Goal: Task Accomplishment & Management: Use online tool/utility

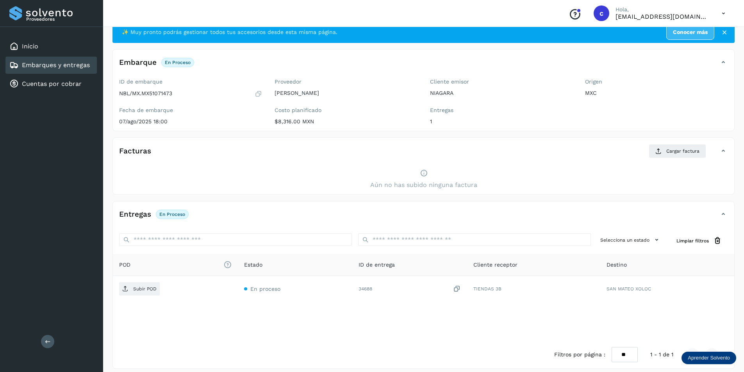
scroll to position [29, 0]
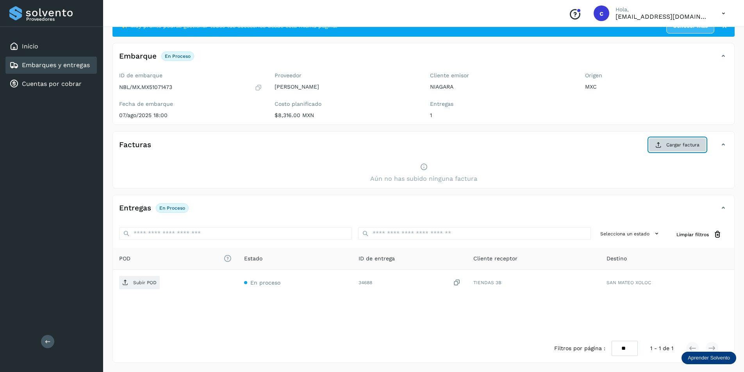
click at [662, 145] on button "Cargar factura" at bounding box center [677, 145] width 57 height 14
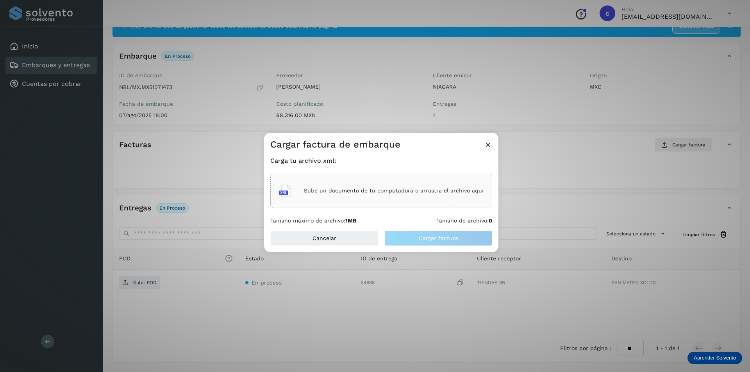
click at [386, 199] on div "Sube un documento de tu computadora o arrastra el archivo aquí" at bounding box center [381, 190] width 205 height 21
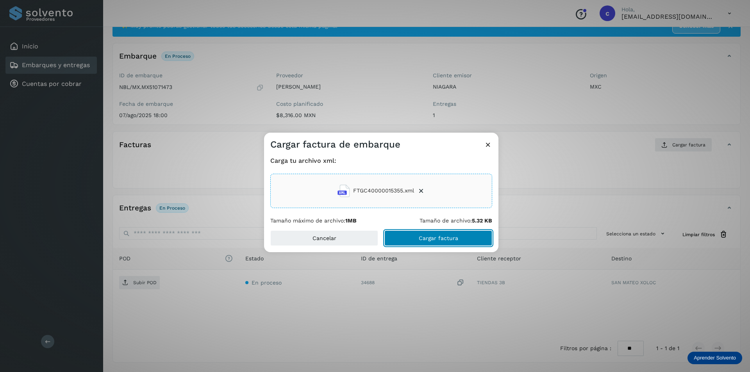
click at [436, 239] on span "Cargar factura" at bounding box center [438, 237] width 39 height 5
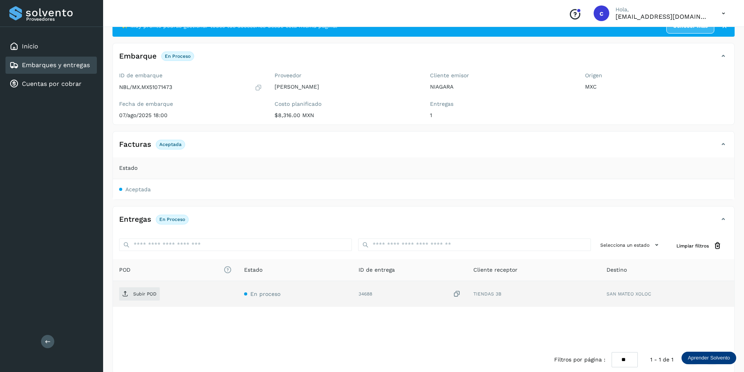
click at [238, 302] on td "Subir POD" at bounding box center [295, 294] width 115 height 26
click at [141, 300] on button "Subir POD" at bounding box center [139, 293] width 41 height 13
click at [141, 290] on span "PDF" at bounding box center [132, 294] width 26 height 12
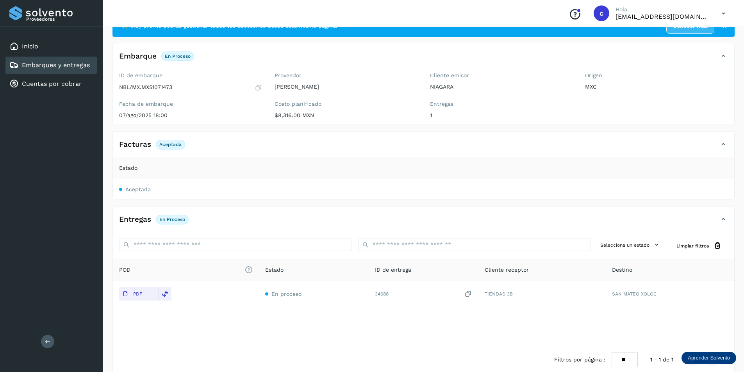
click at [37, 68] on link "Embarques y entregas" at bounding box center [56, 64] width 68 height 7
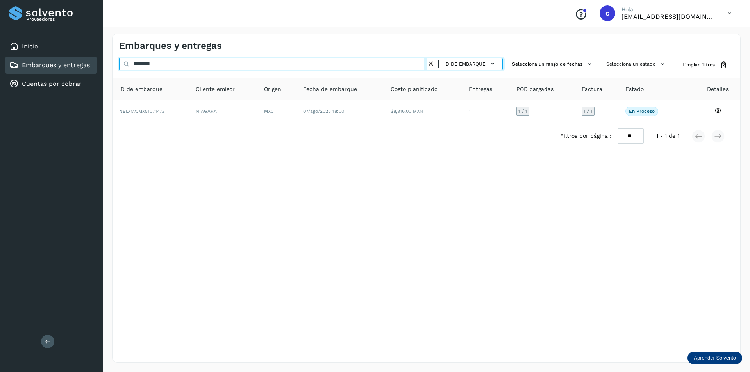
drag, startPoint x: 190, startPoint y: 66, endPoint x: 109, endPoint y: 60, distance: 81.5
click at [109, 60] on div "Embarques y entregas ******** ID de embarque Selecciona un rango de fechas Sele…" at bounding box center [426, 198] width 647 height 348
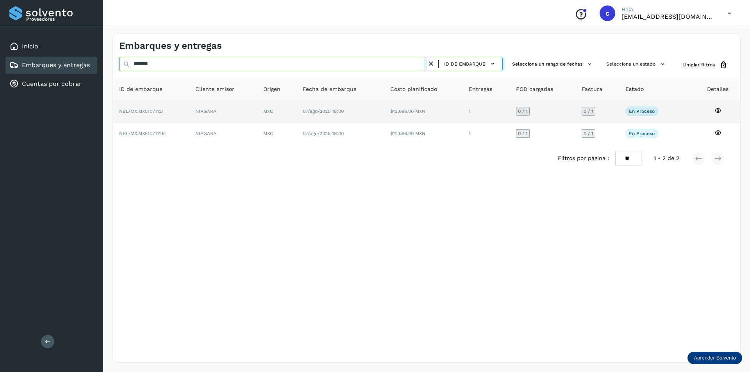
type input "*******"
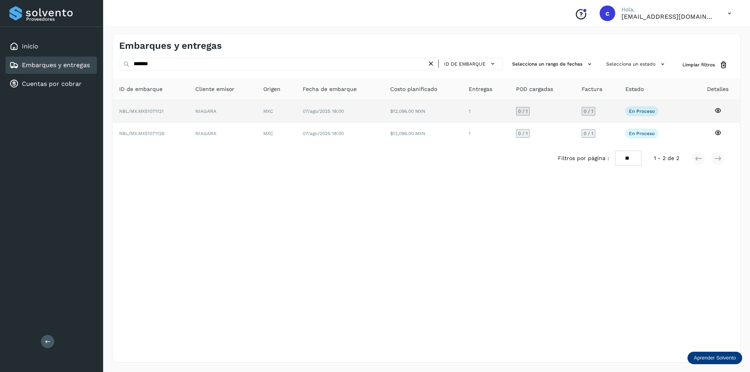
click at [247, 112] on td "NIAGARA" at bounding box center [223, 111] width 68 height 22
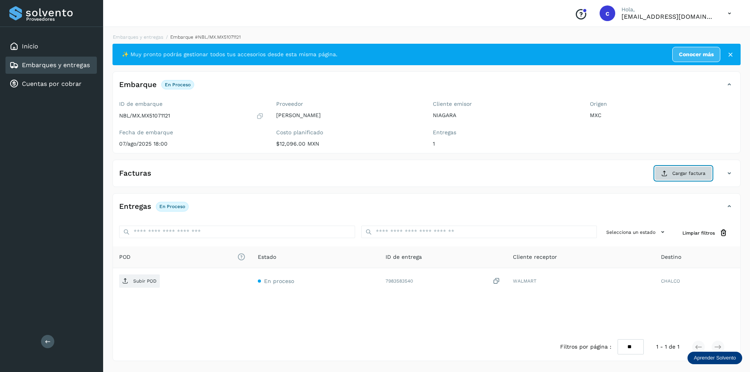
click at [663, 172] on icon at bounding box center [664, 173] width 6 height 6
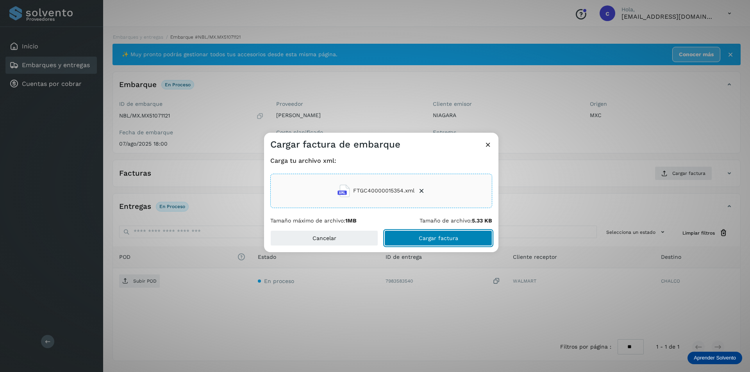
click at [434, 239] on span "Cargar factura" at bounding box center [438, 237] width 39 height 5
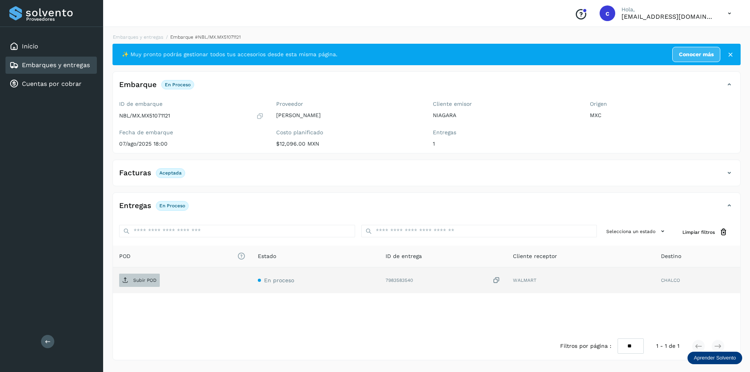
click at [136, 282] on p "Subir POD" at bounding box center [144, 280] width 23 height 5
click at [145, 284] on button "PDF" at bounding box center [138, 280] width 39 height 13
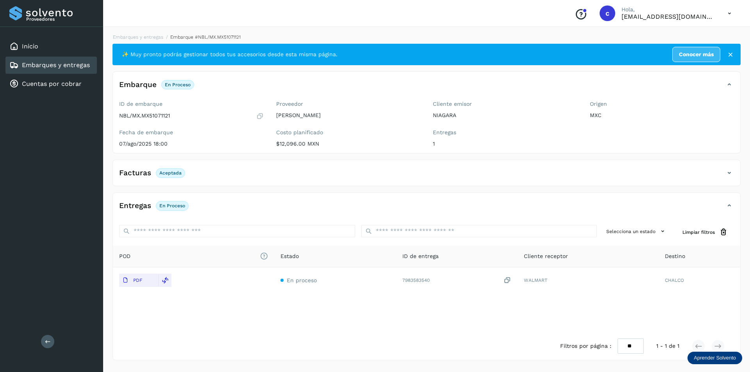
click at [562, 176] on div "Facturas Aceptada" at bounding box center [419, 172] width 612 height 13
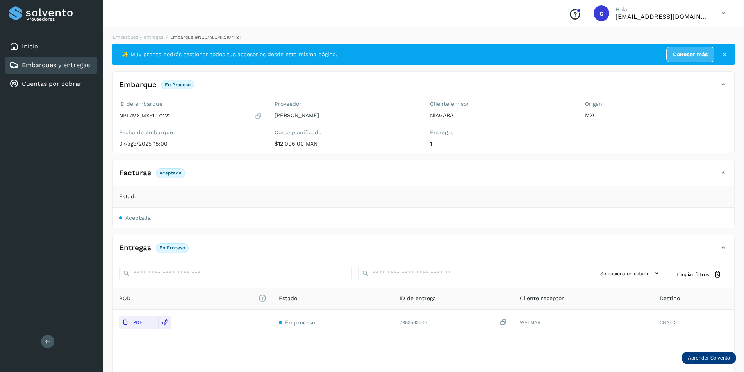
click at [64, 67] on link "Embarques y entregas" at bounding box center [56, 64] width 68 height 7
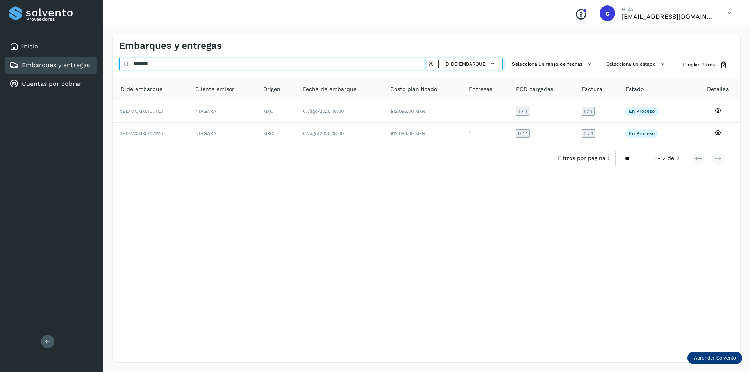
drag, startPoint x: 185, startPoint y: 63, endPoint x: 0, endPoint y: 29, distance: 187.7
click at [0, 29] on div "Proveedores Inicio Embarques y entregas Cuentas por cobrar Salir Conoce nuestro…" at bounding box center [375, 186] width 750 height 372
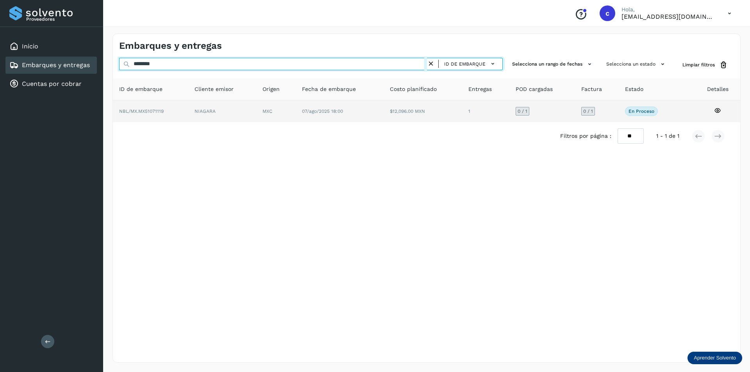
type input "********"
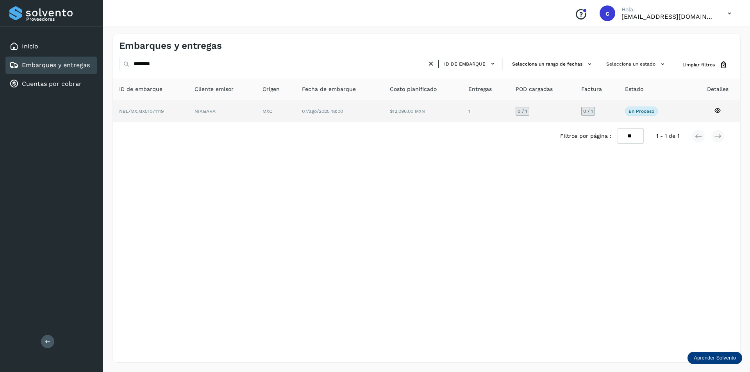
click at [296, 108] on td "MXC" at bounding box center [340, 111] width 88 height 22
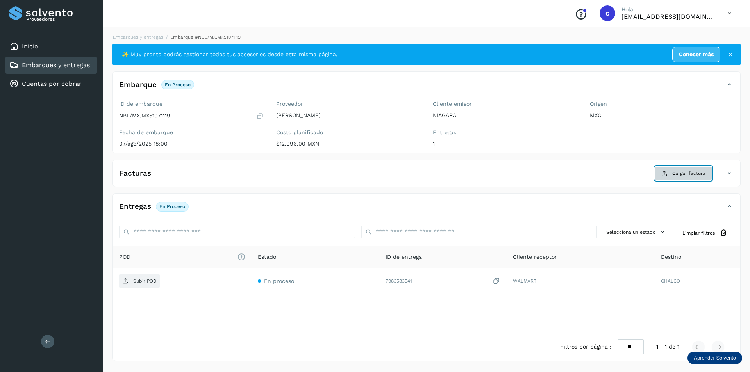
click at [676, 177] on button "Cargar factura" at bounding box center [682, 173] width 57 height 14
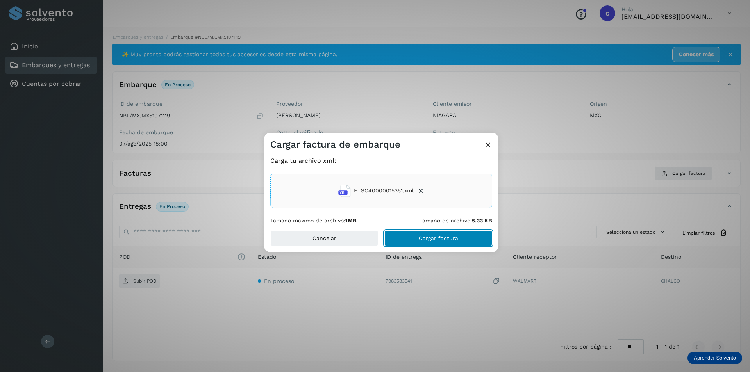
click at [442, 241] on span "Cargar factura" at bounding box center [438, 237] width 39 height 5
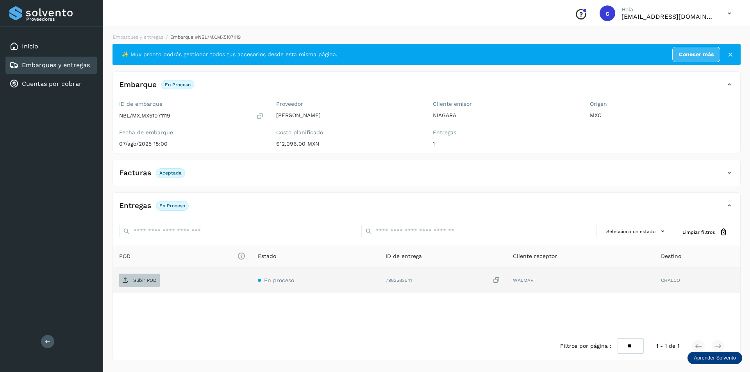
click at [148, 280] on p "Subir POD" at bounding box center [144, 280] width 23 height 5
click at [151, 278] on button "PDF" at bounding box center [138, 280] width 39 height 13
click at [135, 284] on span "PDF" at bounding box center [132, 280] width 26 height 12
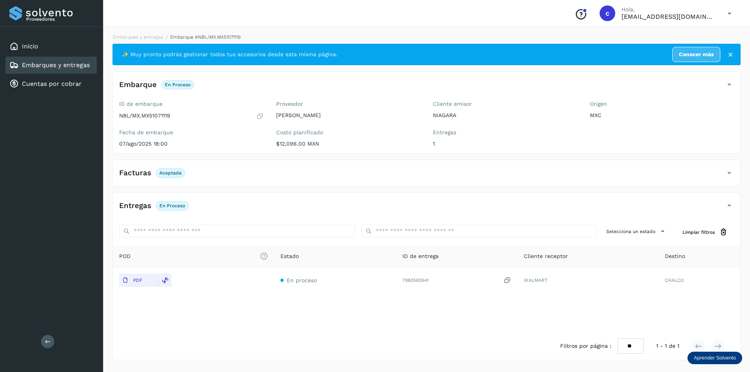
click at [77, 68] on link "Embarques y entregas" at bounding box center [56, 64] width 68 height 7
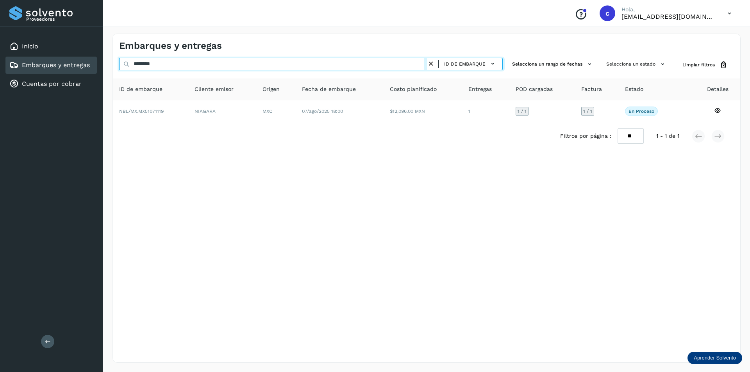
drag, startPoint x: 193, startPoint y: 65, endPoint x: 0, endPoint y: 25, distance: 197.1
click at [0, 25] on div "Proveedores Inicio Embarques y entregas Cuentas por cobrar Salir Conoce nuestro…" at bounding box center [375, 186] width 750 height 372
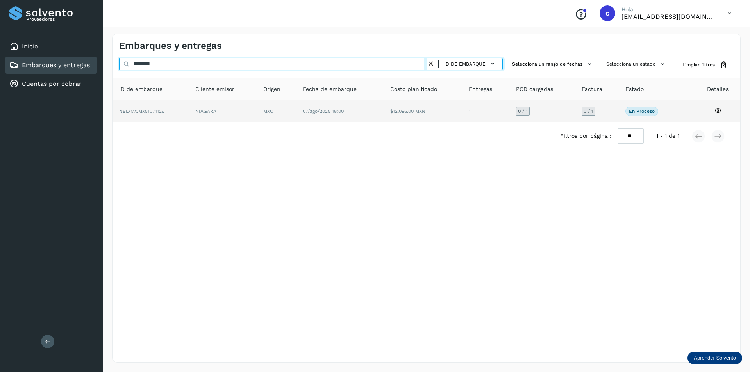
type input "********"
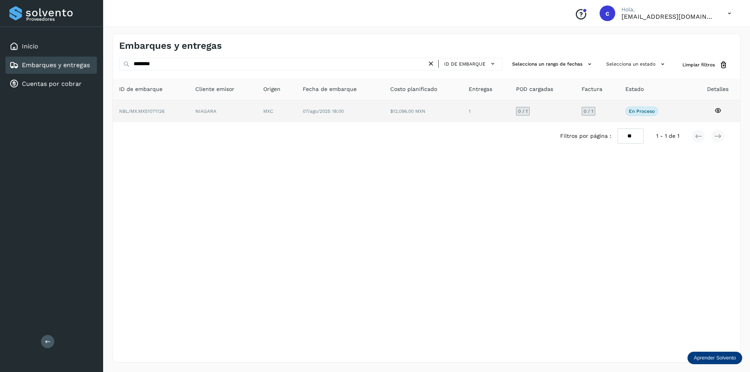
click at [189, 114] on td "NBL/MX.MX51071126" at bounding box center [223, 111] width 68 height 22
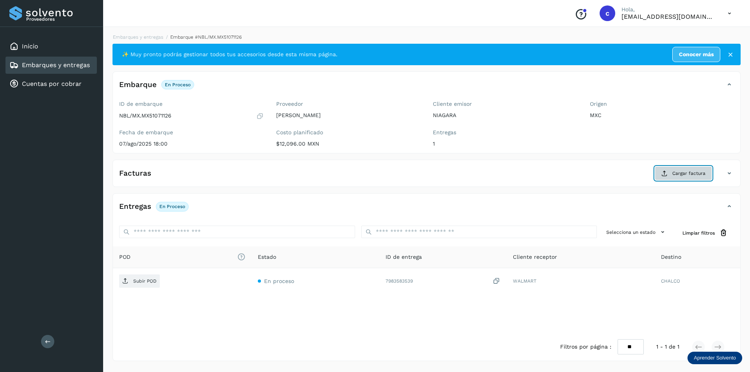
click at [689, 177] on button "Cargar factura" at bounding box center [682, 173] width 57 height 14
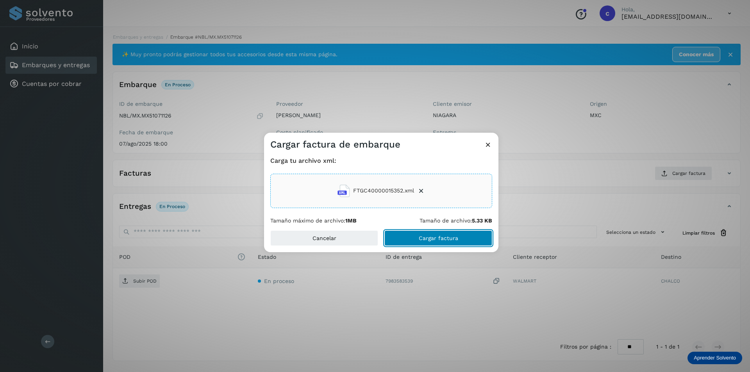
click at [430, 238] on span "Cargar factura" at bounding box center [438, 237] width 39 height 5
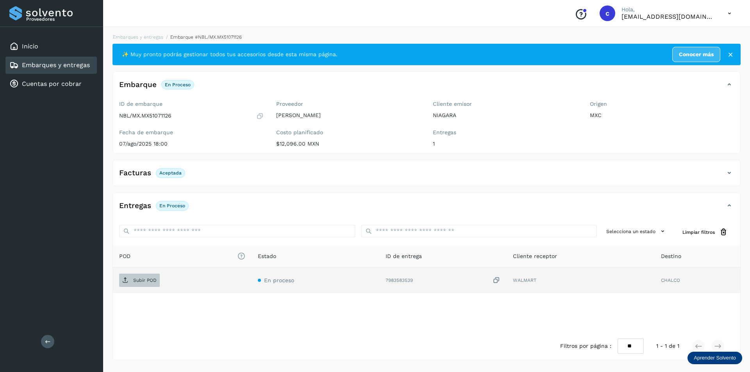
click at [149, 278] on p "Subir POD" at bounding box center [144, 280] width 23 height 5
click at [60, 63] on link "Embarques y entregas" at bounding box center [56, 64] width 68 height 7
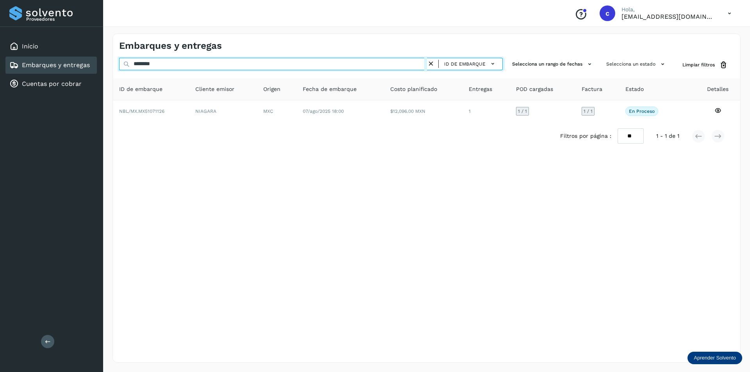
drag, startPoint x: 211, startPoint y: 68, endPoint x: 0, endPoint y: -6, distance: 223.9
click at [0, 0] on html "Proveedores Inicio Embarques y entregas Cuentas por cobrar Salir Conoce nuestro…" at bounding box center [375, 186] width 750 height 372
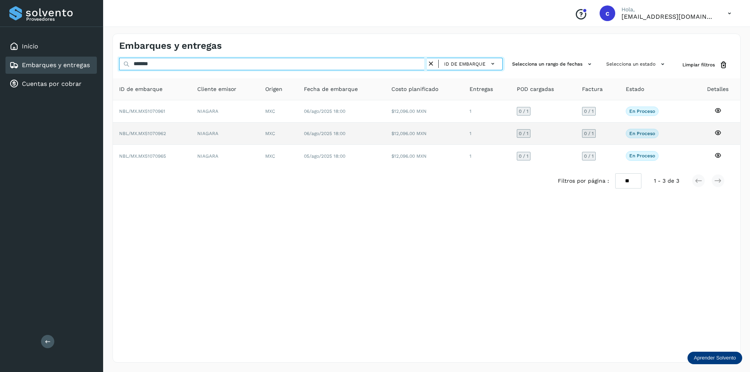
type input "*******"
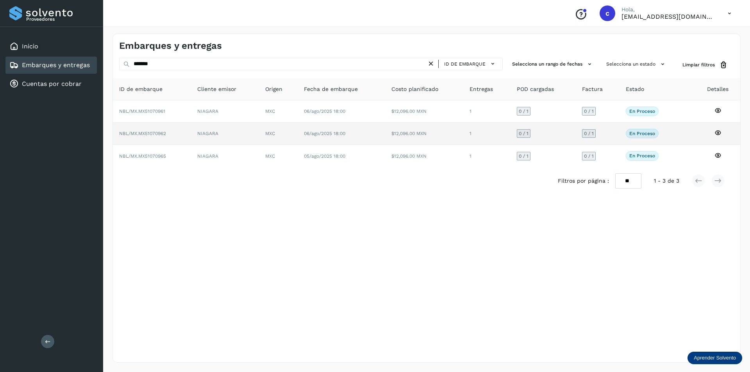
click at [157, 139] on td "NBL/MX.MX51070962" at bounding box center [152, 134] width 78 height 22
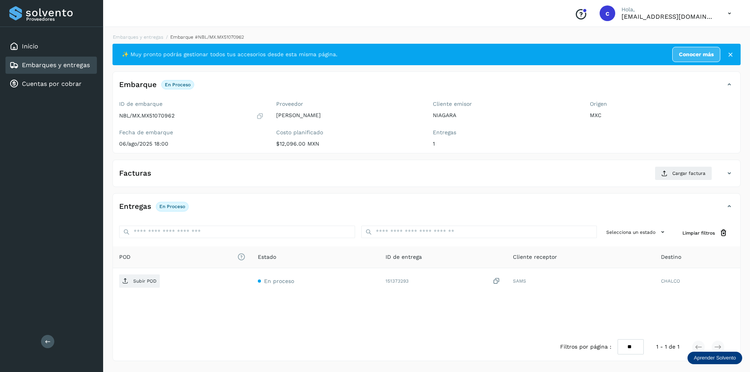
click at [665, 161] on div "Facturas Cargar factura Aún no has subido ninguna factura" at bounding box center [426, 173] width 628 height 27
click at [666, 169] on button "Cargar factura" at bounding box center [682, 173] width 57 height 14
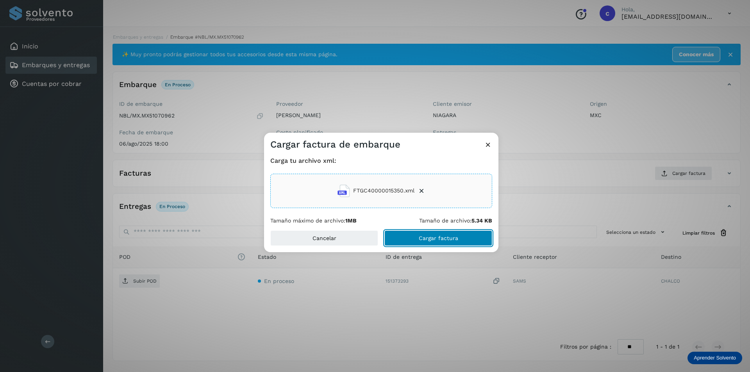
click at [411, 240] on button "Cargar factura" at bounding box center [438, 238] width 108 height 16
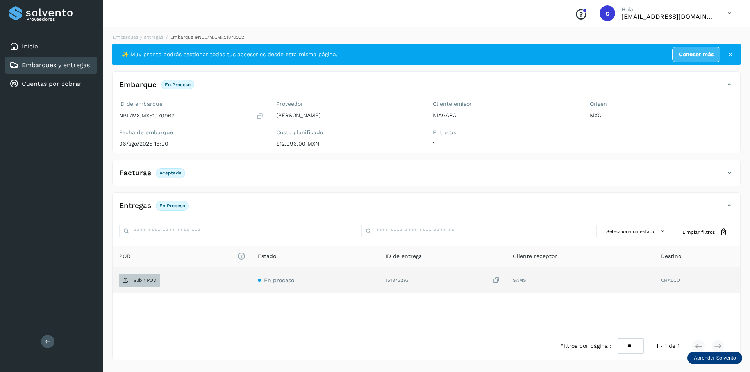
click at [134, 278] on p "Subir POD" at bounding box center [144, 280] width 23 height 5
click at [85, 68] on link "Embarques y entregas" at bounding box center [56, 64] width 68 height 7
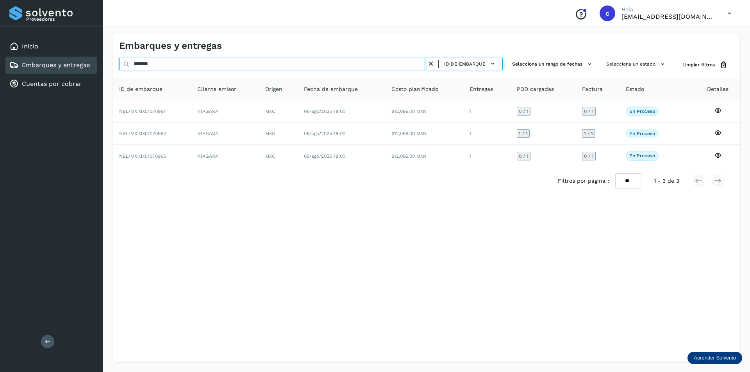
drag, startPoint x: 182, startPoint y: 61, endPoint x: 9, endPoint y: 15, distance: 179.1
click at [0, 17] on div "Proveedores Inicio Embarques y entregas Cuentas por cobrar Salir Conoce nuestro…" at bounding box center [375, 186] width 750 height 372
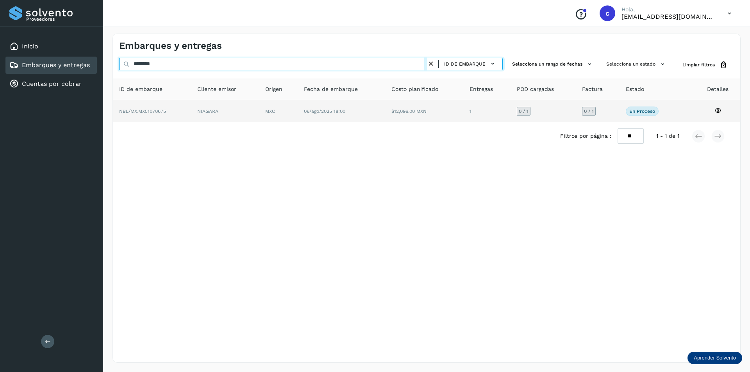
type input "********"
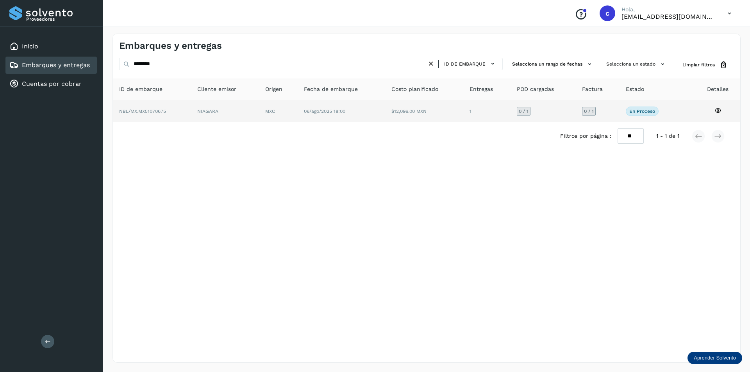
click at [191, 114] on td "NBL/MX.MX51070675" at bounding box center [225, 111] width 68 height 22
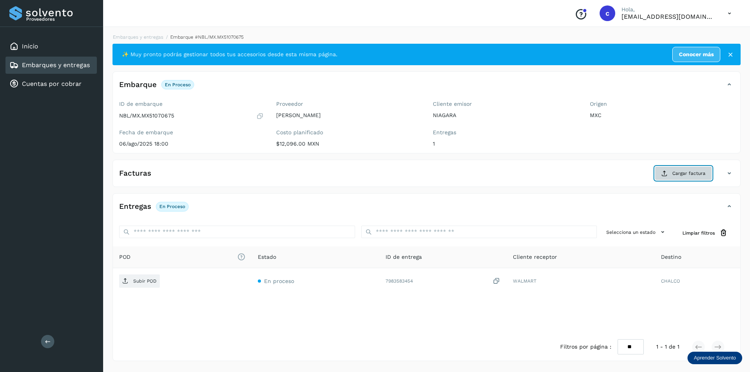
click at [675, 173] on span "Cargar factura" at bounding box center [688, 173] width 33 height 7
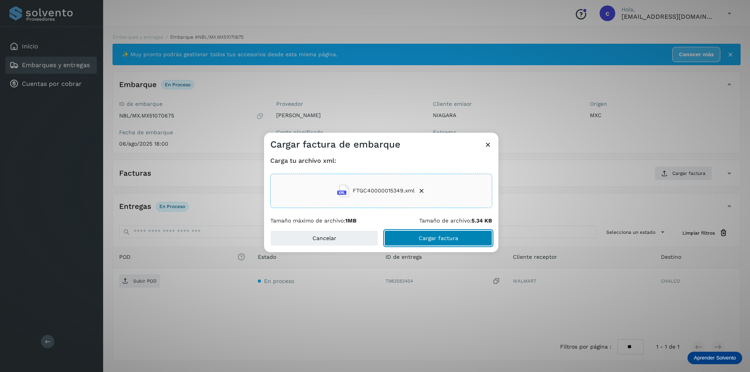
click at [421, 240] on span "Cargar factura" at bounding box center [438, 237] width 39 height 5
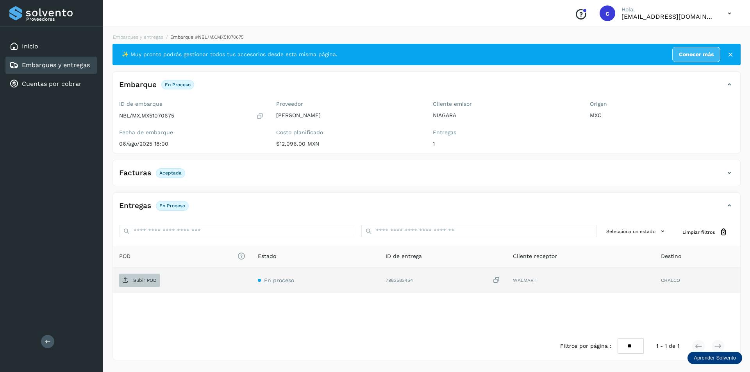
click at [151, 276] on span "Subir POD" at bounding box center [139, 280] width 41 height 12
click at [139, 284] on span "PDF" at bounding box center [132, 280] width 26 height 12
click at [150, 282] on button "PDF" at bounding box center [138, 280] width 39 height 13
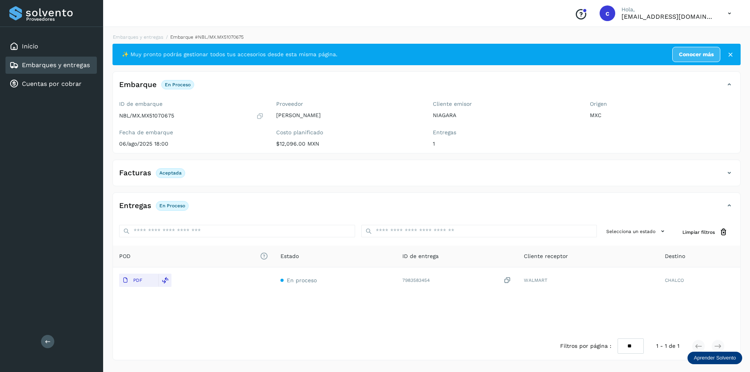
click at [58, 62] on link "Embarques y entregas" at bounding box center [56, 64] width 68 height 7
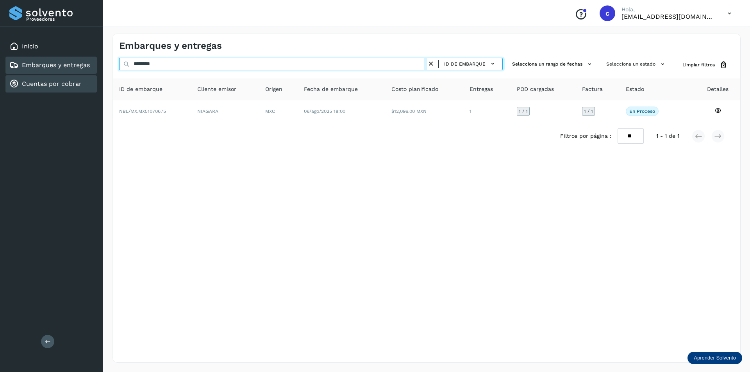
drag, startPoint x: 341, startPoint y: 65, endPoint x: 75, endPoint y: 77, distance: 266.6
click at [75, 77] on div "Proveedores Inicio Embarques y entregas Cuentas por cobrar Salir Conoce nuestro…" at bounding box center [375, 186] width 750 height 372
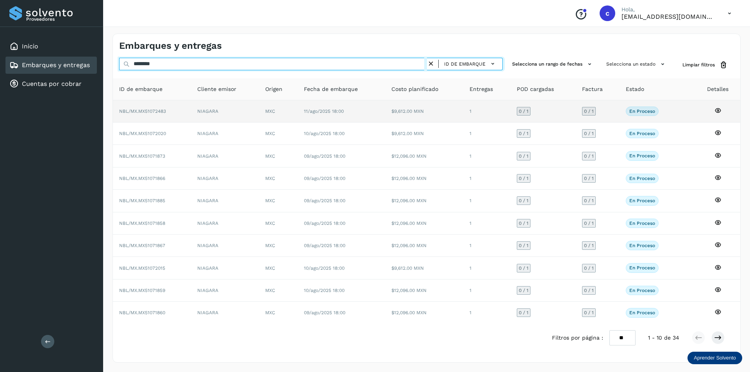
type input "********"
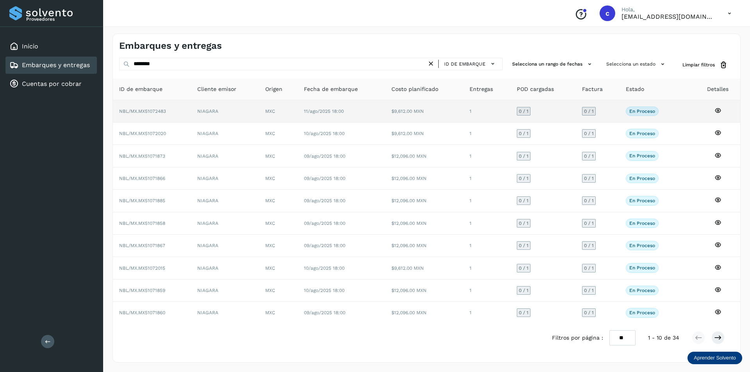
click at [227, 115] on td "NIAGARA" at bounding box center [225, 111] width 68 height 22
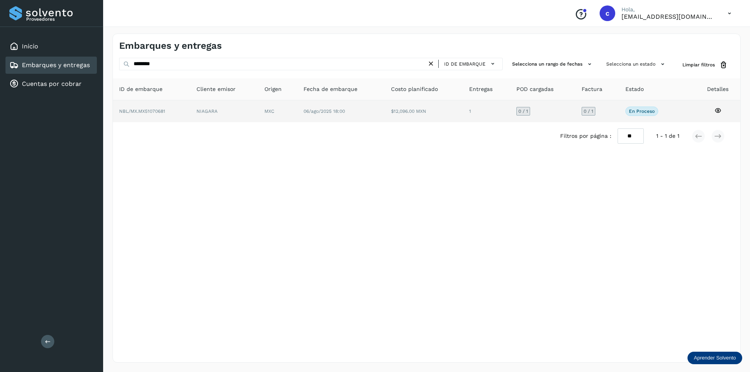
click at [190, 113] on td "NBL/MX.MX51070681" at bounding box center [224, 111] width 68 height 22
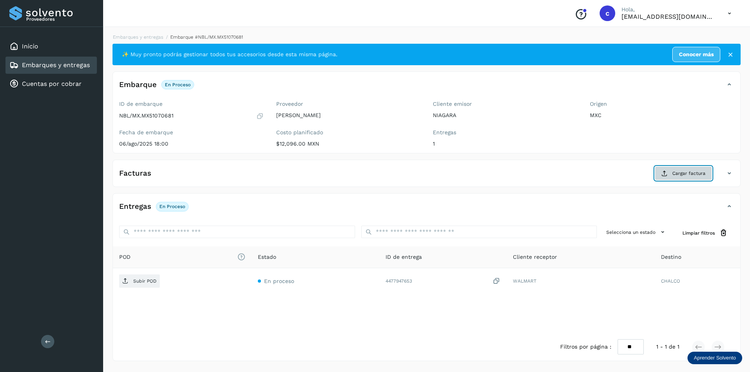
click at [669, 171] on button "Cargar factura" at bounding box center [682, 173] width 57 height 14
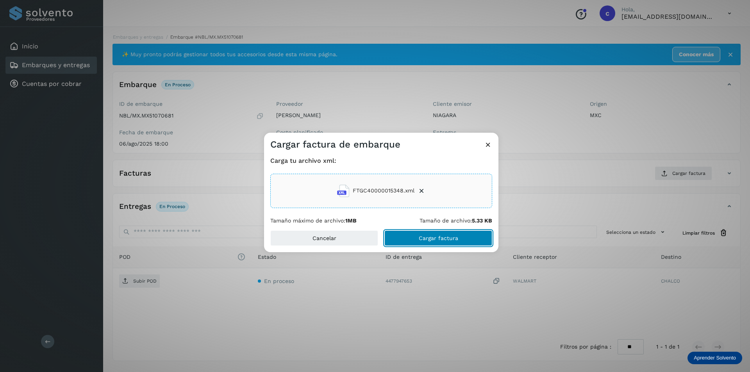
click at [432, 233] on button "Cargar factura" at bounding box center [438, 238] width 108 height 16
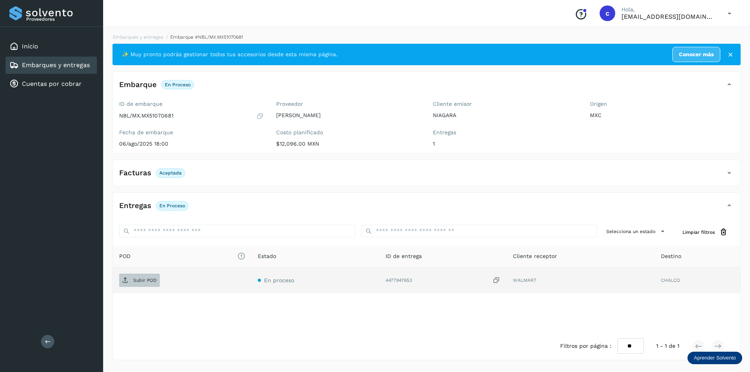
click at [156, 279] on p "Subir POD" at bounding box center [144, 280] width 23 height 5
click at [139, 282] on p "PDF" at bounding box center [137, 280] width 9 height 5
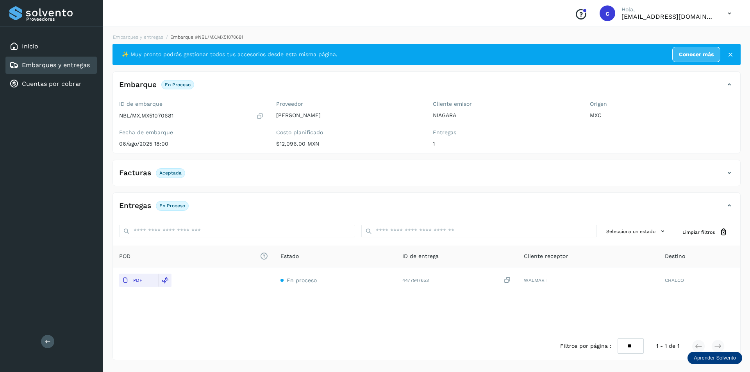
click at [45, 66] on link "Embarques y entregas" at bounding box center [56, 64] width 68 height 7
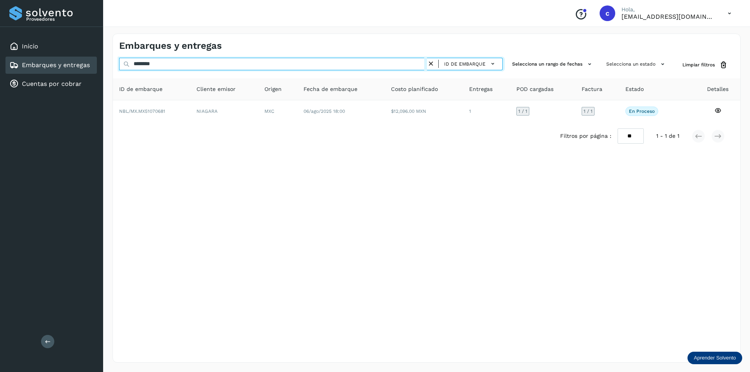
drag, startPoint x: 188, startPoint y: 67, endPoint x: 0, endPoint y: 46, distance: 189.4
click at [0, 46] on div "Proveedores Inicio Embarques y entregas Cuentas por cobrar Salir Conoce nuestro…" at bounding box center [375, 186] width 750 height 372
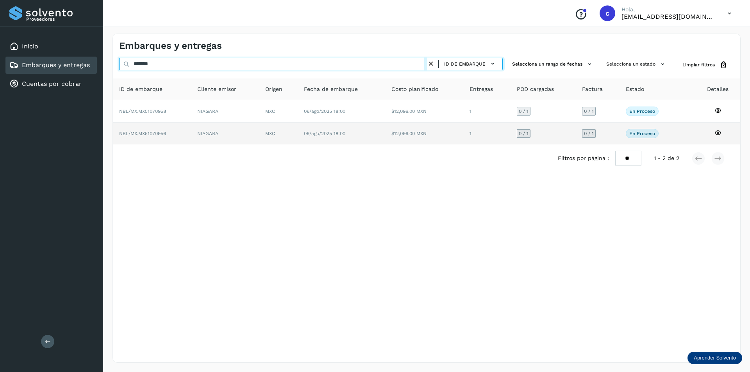
type input "*******"
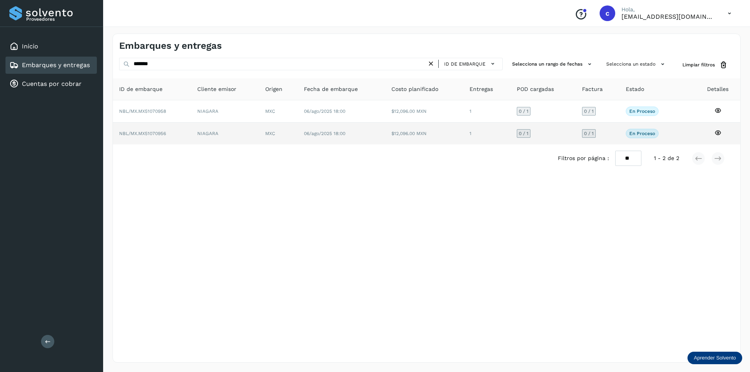
click at [204, 133] on td "NIAGARA" at bounding box center [225, 134] width 68 height 22
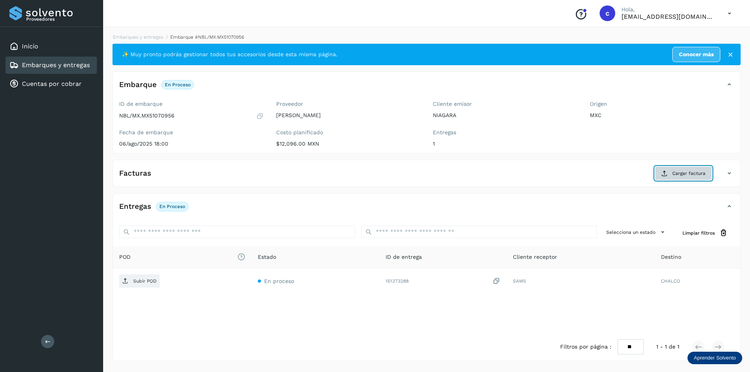
click at [677, 178] on button "Cargar factura" at bounding box center [682, 173] width 57 height 14
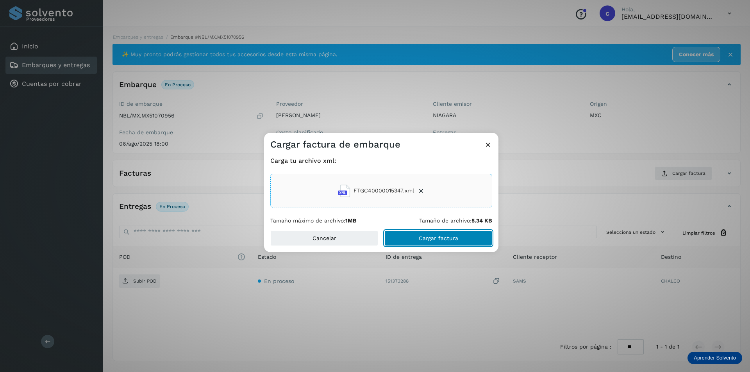
click at [432, 240] on span "Cargar factura" at bounding box center [438, 237] width 39 height 5
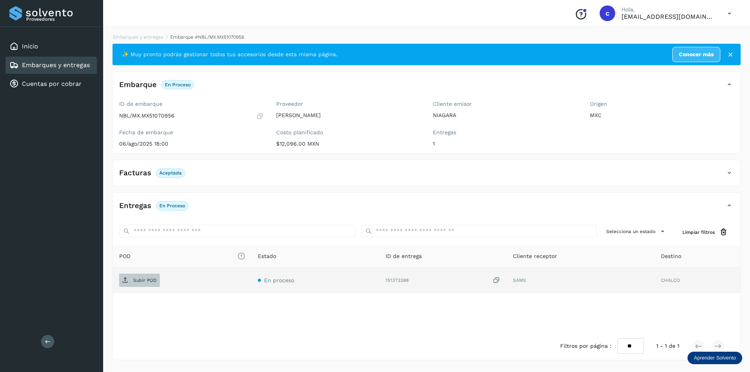
click at [151, 282] on p "Subir POD" at bounding box center [144, 280] width 23 height 5
click at [129, 284] on span "PDF" at bounding box center [132, 280] width 26 height 12
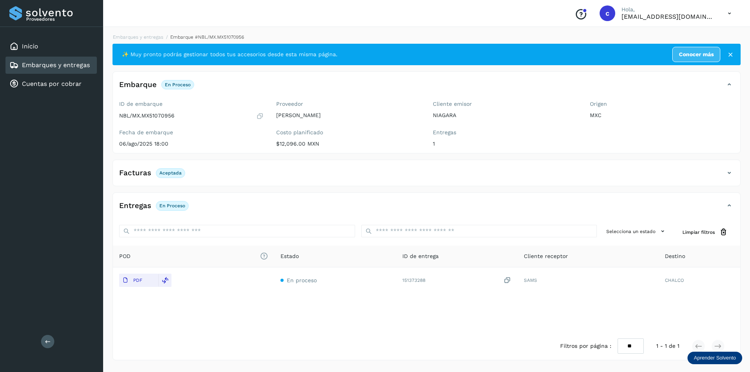
click at [72, 64] on link "Embarques y entregas" at bounding box center [56, 64] width 68 height 7
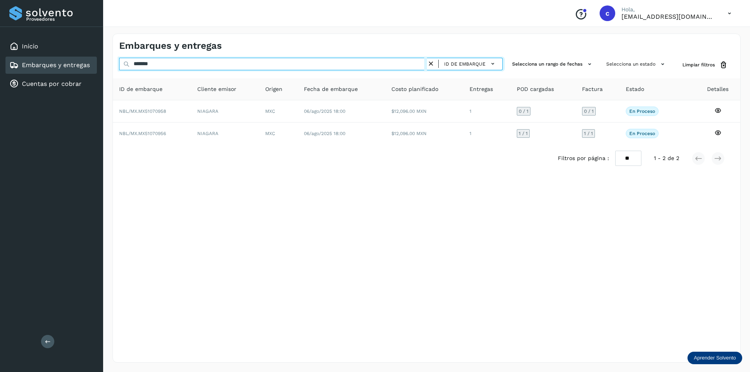
drag, startPoint x: 322, startPoint y: 69, endPoint x: 0, endPoint y: -9, distance: 331.5
click at [0, 0] on html "Proveedores Inicio Embarques y entregas Cuentas por cobrar Salir Conoce nuestro…" at bounding box center [375, 186] width 750 height 372
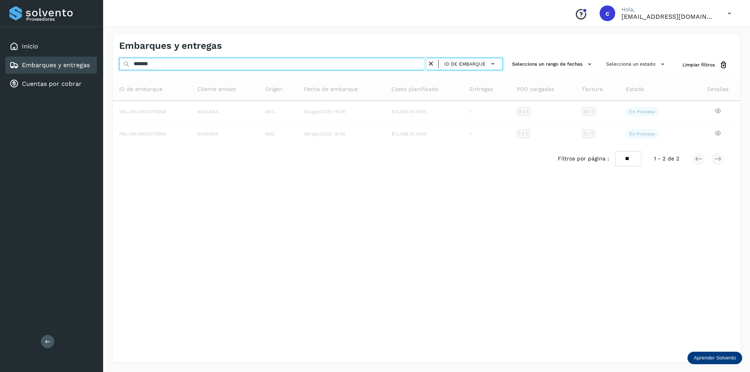
type input "********"
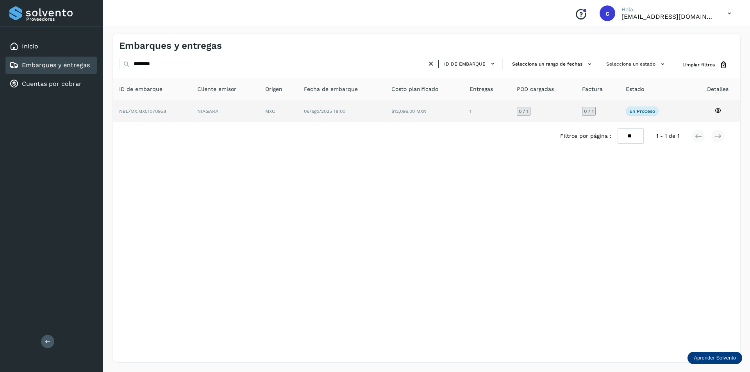
click at [259, 110] on td "NIAGARA" at bounding box center [278, 111] width 39 height 22
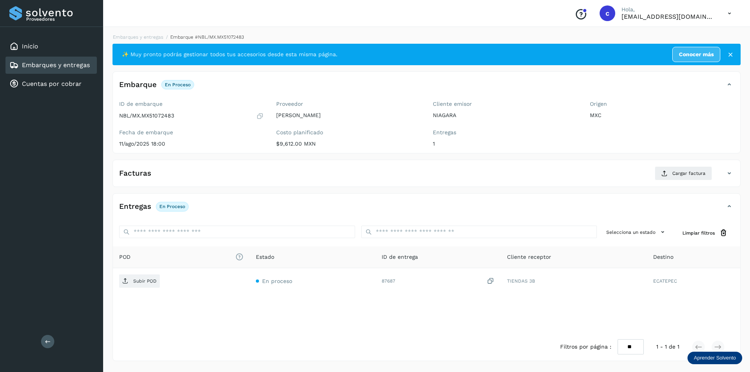
click at [47, 64] on link "Embarques y entregas" at bounding box center [56, 64] width 68 height 7
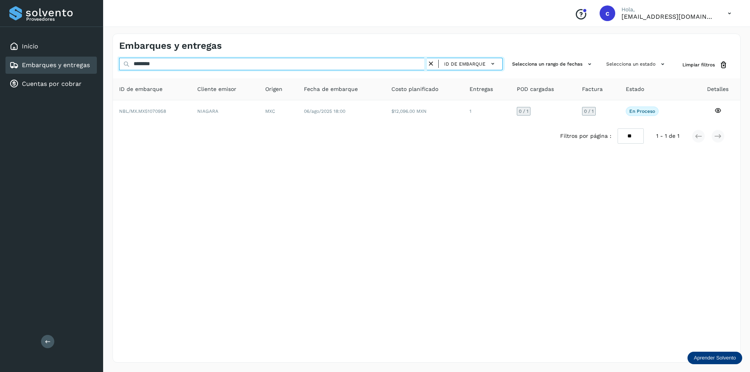
drag, startPoint x: 195, startPoint y: 67, endPoint x: 0, endPoint y: 35, distance: 197.9
click at [0, 35] on div "Proveedores Inicio Embarques y entregas Cuentas por cobrar Salir Conoce nuestro…" at bounding box center [375, 186] width 750 height 372
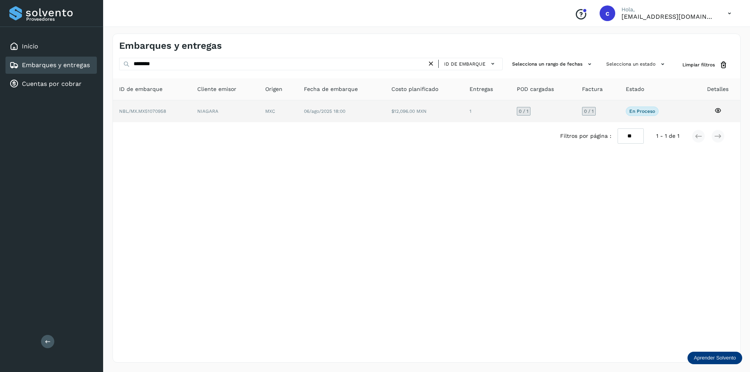
click at [191, 116] on td "NBL/MX.MX51070958" at bounding box center [225, 111] width 68 height 22
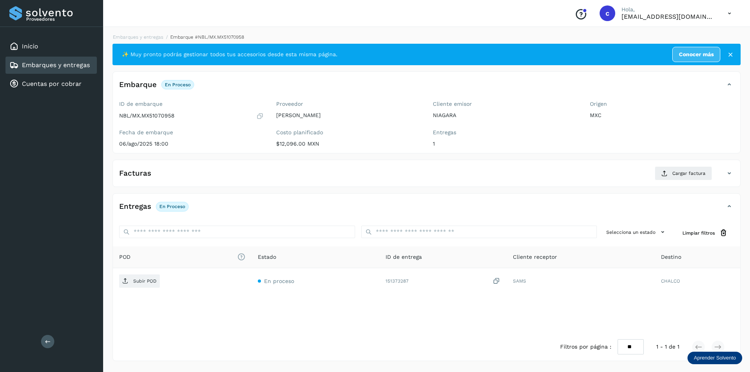
click at [652, 179] on div "Facturas Cargar factura" at bounding box center [419, 173] width 612 height 14
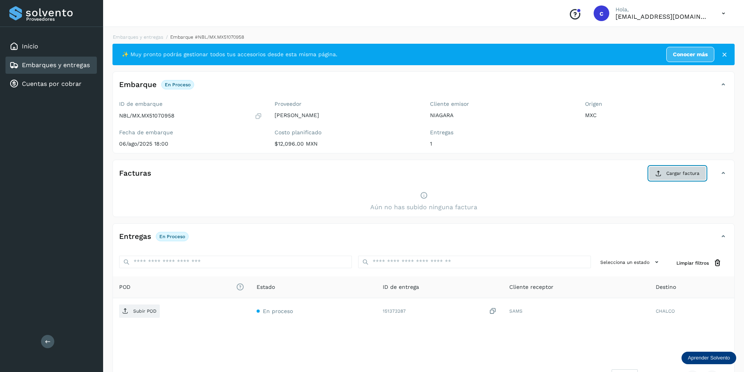
click at [671, 175] on span "Cargar factura" at bounding box center [682, 173] width 33 height 7
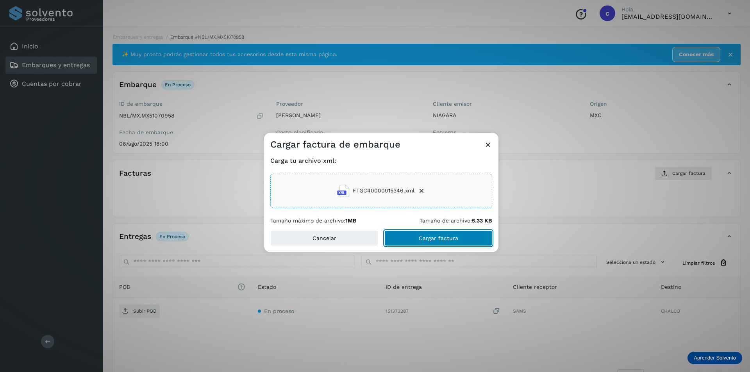
click at [445, 240] on span "Cargar factura" at bounding box center [438, 237] width 39 height 5
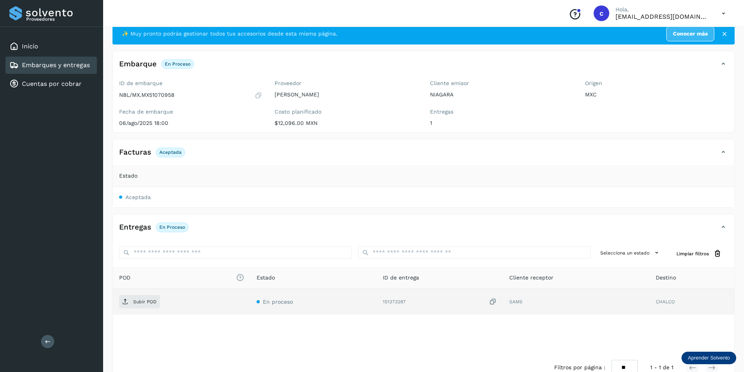
scroll to position [40, 0]
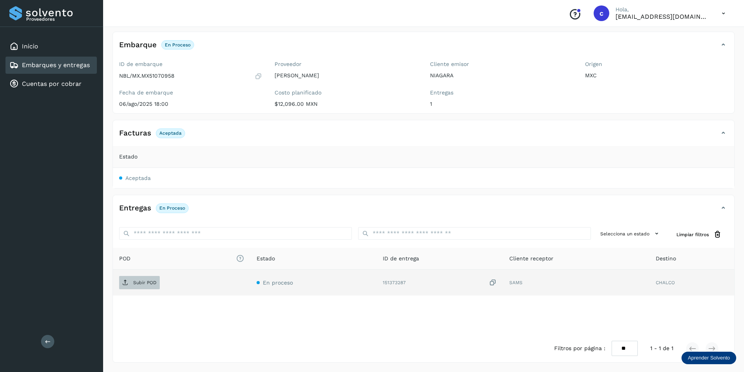
click at [138, 285] on p "Subir POD" at bounding box center [144, 282] width 23 height 5
click at [59, 66] on link "Embarques y entregas" at bounding box center [56, 64] width 68 height 7
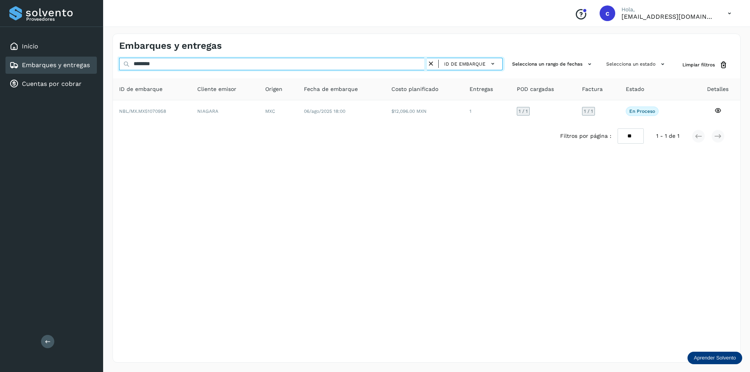
click at [167, 70] on input "********" at bounding box center [273, 64] width 308 height 12
drag, startPoint x: 179, startPoint y: 64, endPoint x: 0, endPoint y: 2, distance: 189.3
click at [0, 2] on div "Proveedores Inicio Embarques y entregas Cuentas por cobrar Salir Conoce nuestro…" at bounding box center [375, 186] width 750 height 372
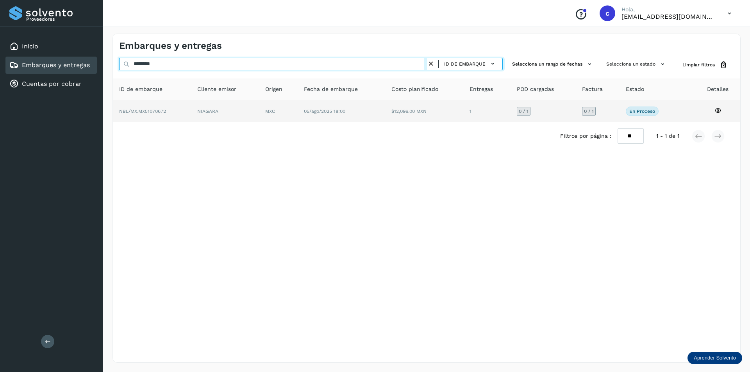
type input "********"
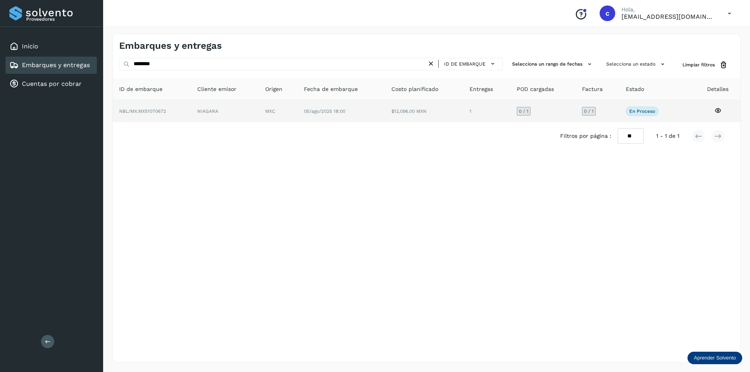
click at [259, 108] on td "NIAGARA" at bounding box center [278, 111] width 39 height 22
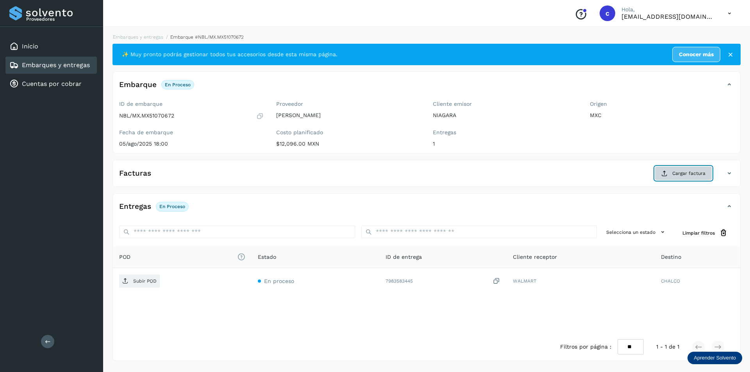
click at [685, 178] on button "Cargar factura" at bounding box center [682, 173] width 57 height 14
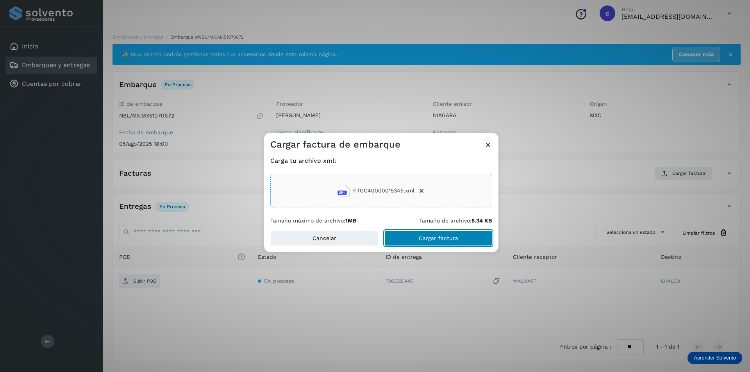
click at [412, 237] on button "Cargar factura" at bounding box center [438, 238] width 108 height 16
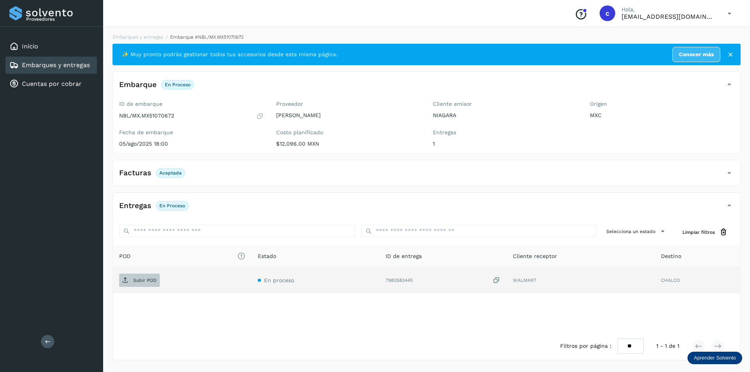
click at [145, 286] on span "Subir POD" at bounding box center [139, 280] width 41 height 12
click at [78, 60] on div "Embarques y entregas" at bounding box center [50, 65] width 91 height 17
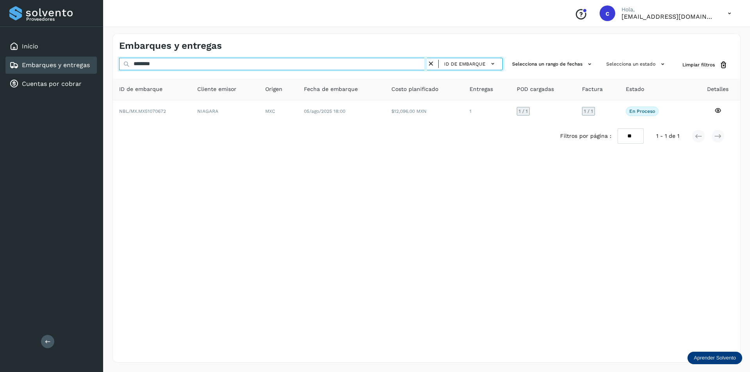
drag, startPoint x: 209, startPoint y: 66, endPoint x: 0, endPoint y: 48, distance: 209.7
click at [0, 48] on div "Proveedores Inicio Embarques y entregas Cuentas por cobrar Salir Conoce nuestro…" at bounding box center [375, 186] width 750 height 372
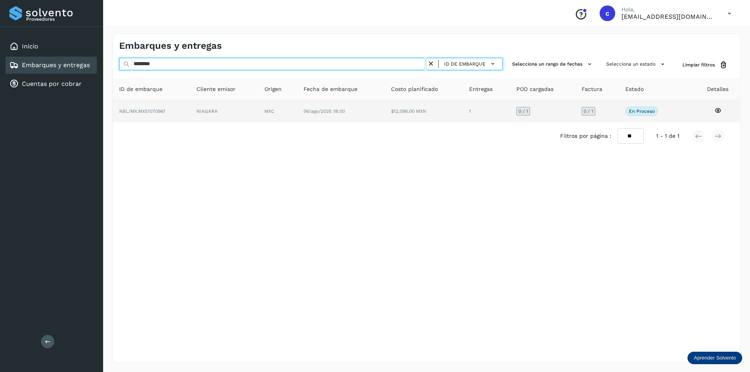
type input "********"
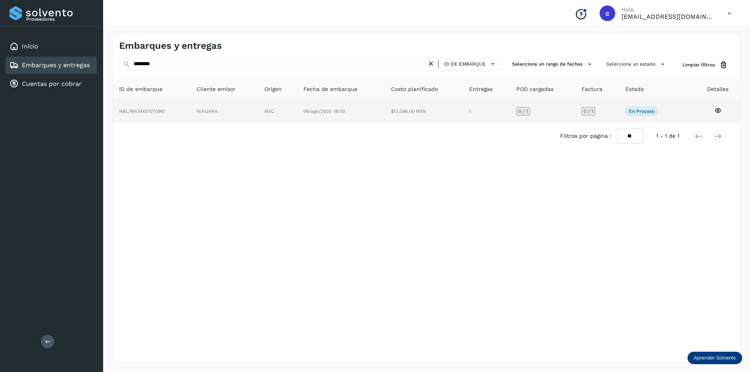
click at [258, 115] on td "NIAGARA" at bounding box center [277, 111] width 39 height 22
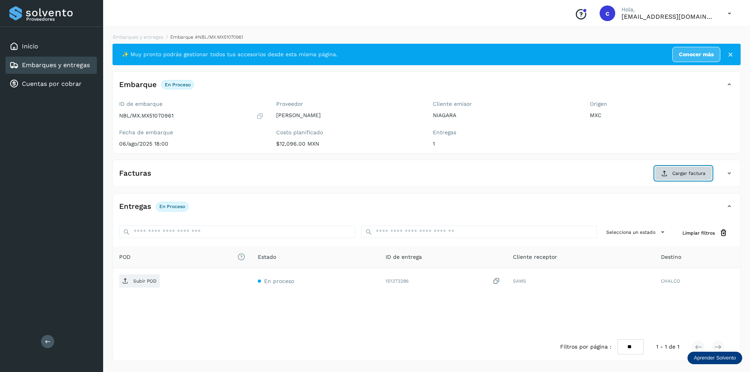
click at [673, 174] on span "Cargar factura" at bounding box center [688, 173] width 33 height 7
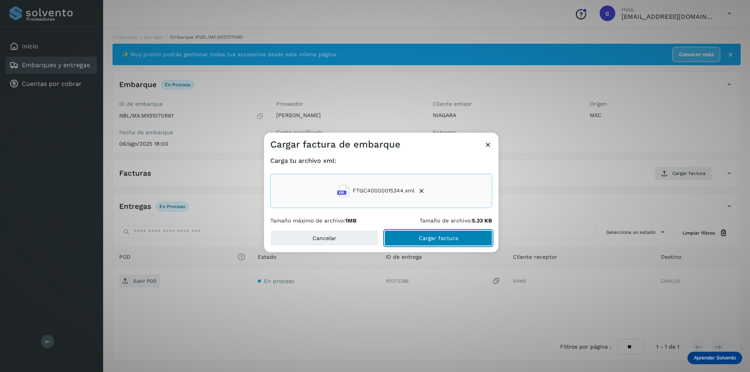
click at [429, 232] on button "Cargar factura" at bounding box center [438, 238] width 108 height 16
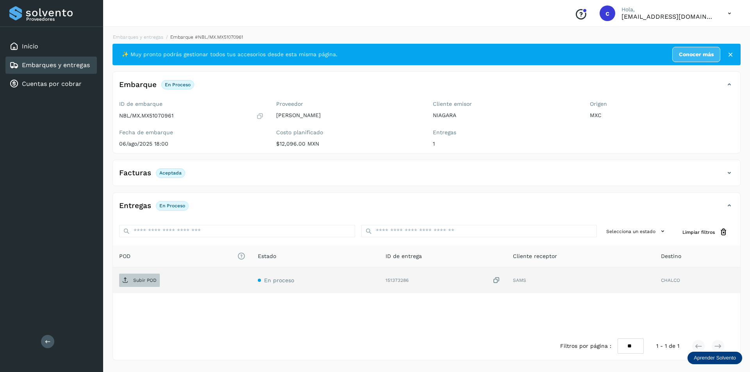
click at [128, 279] on span "Subir POD" at bounding box center [139, 280] width 41 height 12
click at [92, 63] on div "Embarques y entregas" at bounding box center [50, 65] width 91 height 17
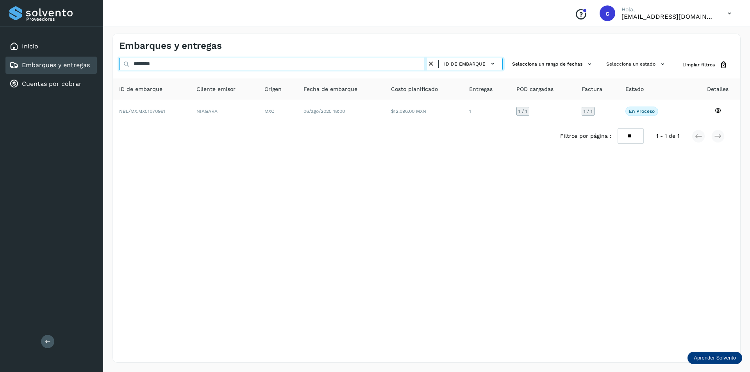
drag, startPoint x: 187, startPoint y: 67, endPoint x: 0, endPoint y: 7, distance: 196.4
click at [0, 7] on div "Proveedores Inicio Embarques y entregas Cuentas por cobrar Salir Conoce nuestro…" at bounding box center [375, 186] width 750 height 372
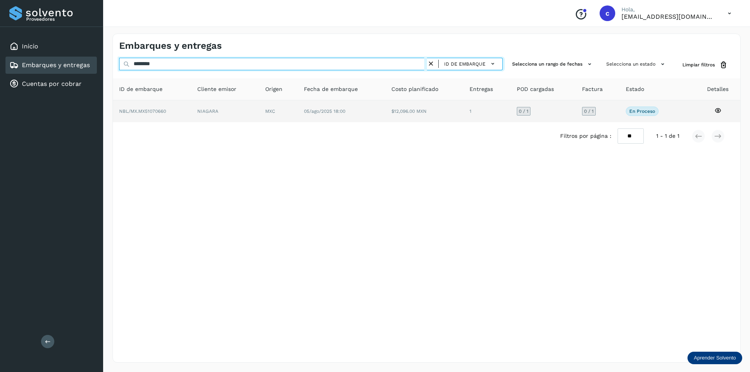
type input "********"
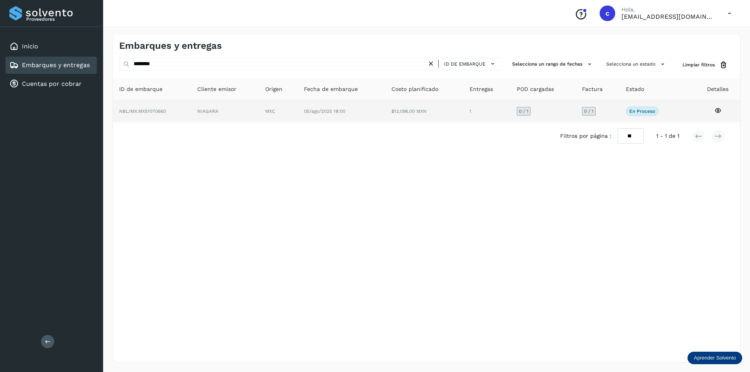
click at [191, 116] on td "NBL/MX.MX51070660" at bounding box center [225, 111] width 68 height 22
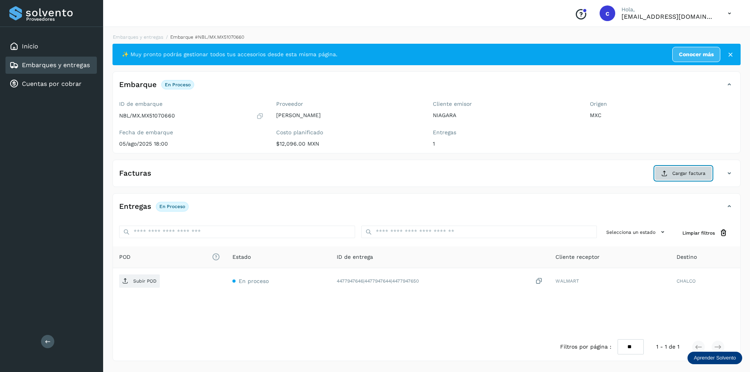
click at [678, 173] on span "Cargar factura" at bounding box center [688, 173] width 33 height 7
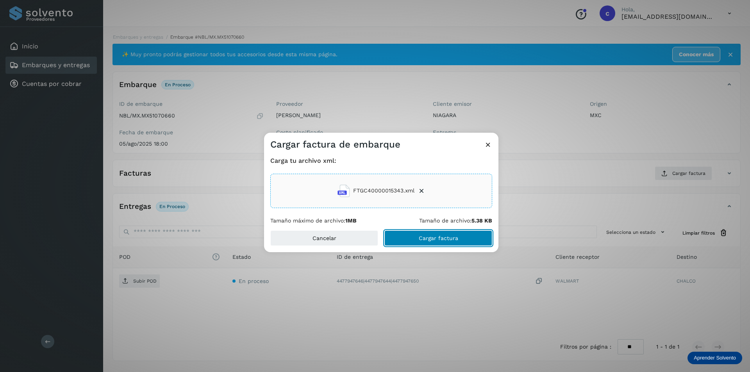
click at [432, 242] on button "Cargar factura" at bounding box center [438, 238] width 108 height 16
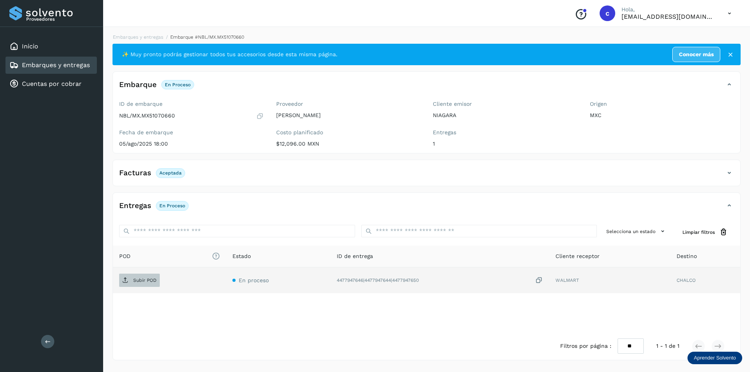
click at [150, 282] on p "Subir POD" at bounding box center [144, 280] width 23 height 5
click at [77, 70] on div "Embarques y entregas" at bounding box center [49, 65] width 80 height 9
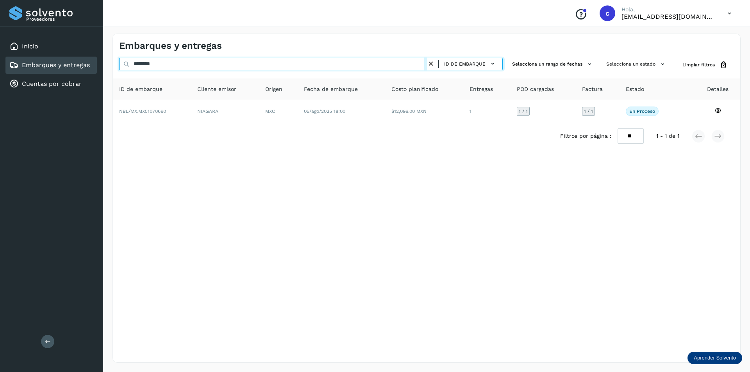
drag, startPoint x: 249, startPoint y: 64, endPoint x: 0, endPoint y: -9, distance: 259.3
click at [0, 0] on html "Proveedores Inicio Embarques y entregas Cuentas por cobrar Salir Conoce nuestro…" at bounding box center [375, 186] width 750 height 372
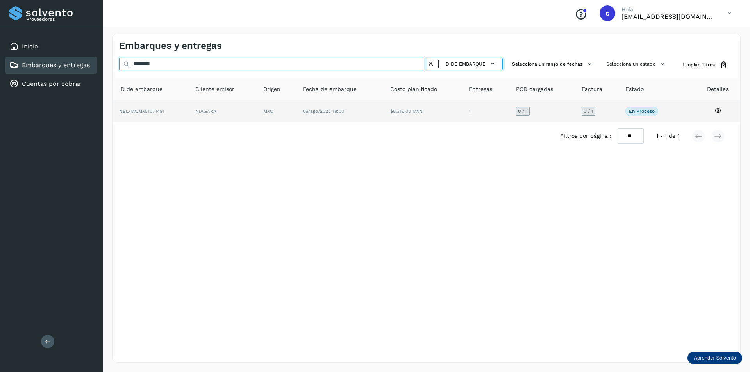
type input "********"
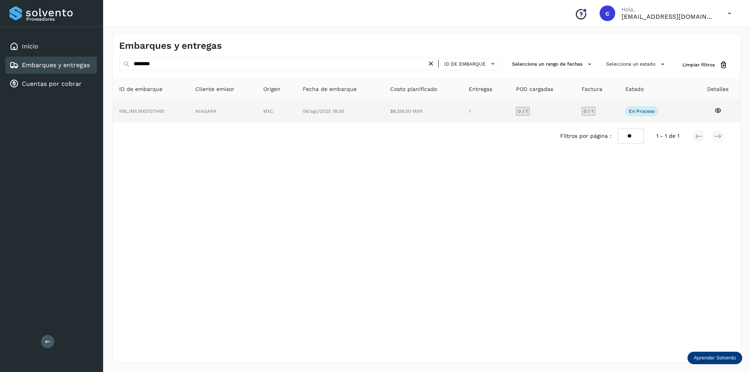
click at [257, 107] on td "NIAGARA" at bounding box center [276, 111] width 39 height 22
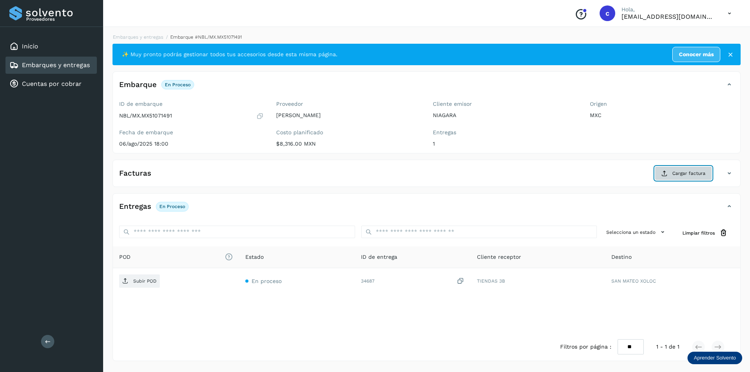
click at [703, 175] on span "Cargar factura" at bounding box center [688, 173] width 33 height 7
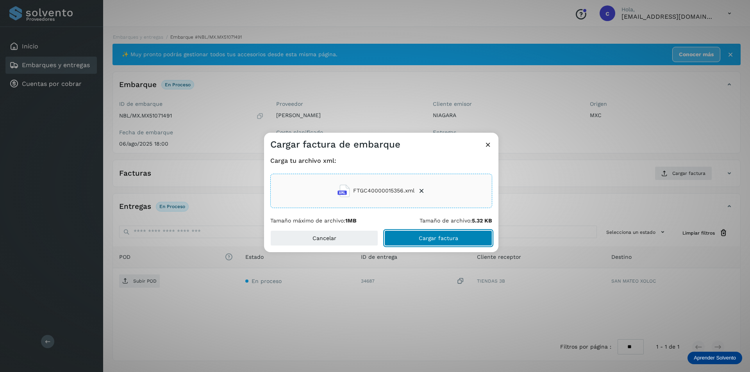
click at [440, 237] on span "Cargar factura" at bounding box center [438, 237] width 39 height 5
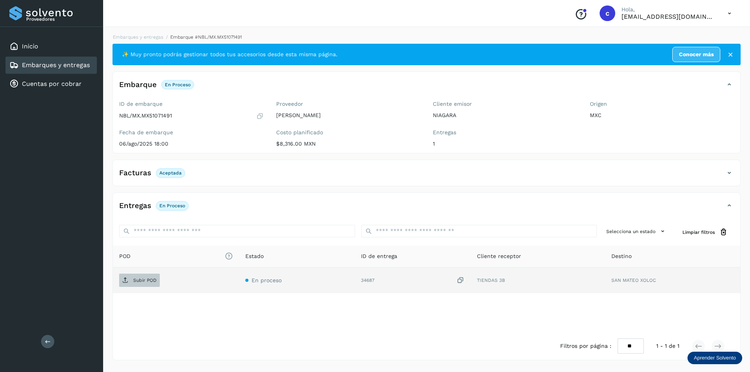
click at [130, 280] on span "Subir POD" at bounding box center [139, 280] width 41 height 12
click at [134, 282] on p "PDF" at bounding box center [137, 280] width 9 height 5
click at [144, 284] on span "PDF" at bounding box center [132, 280] width 26 height 12
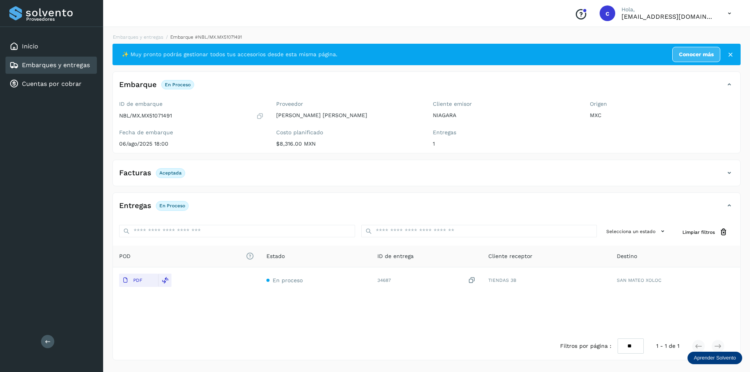
click at [707, 1] on div "Conoce nuestros beneficios [PERSON_NAME], [EMAIL_ADDRESS][DOMAIN_NAME]" at bounding box center [426, 13] width 647 height 27
click at [86, 66] on link "Embarques y entregas" at bounding box center [56, 64] width 68 height 7
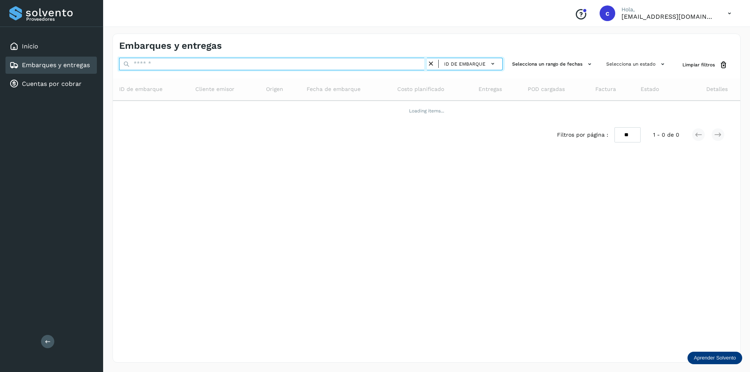
click at [209, 66] on input "text" at bounding box center [273, 64] width 308 height 12
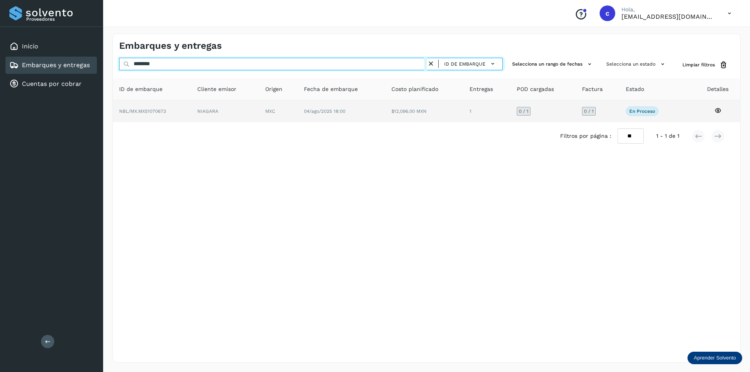
type input "********"
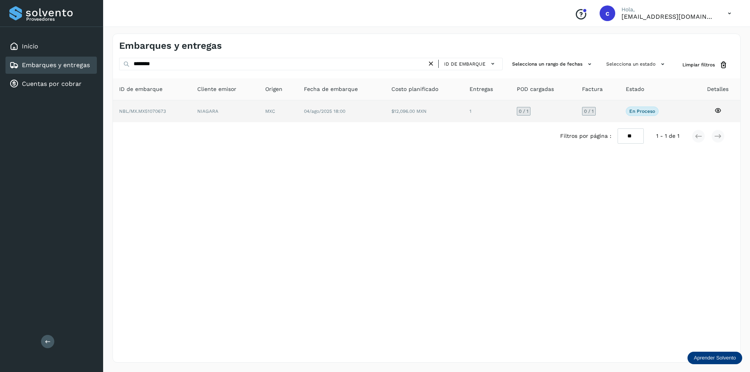
click at [259, 114] on td "NIAGARA" at bounding box center [278, 111] width 39 height 22
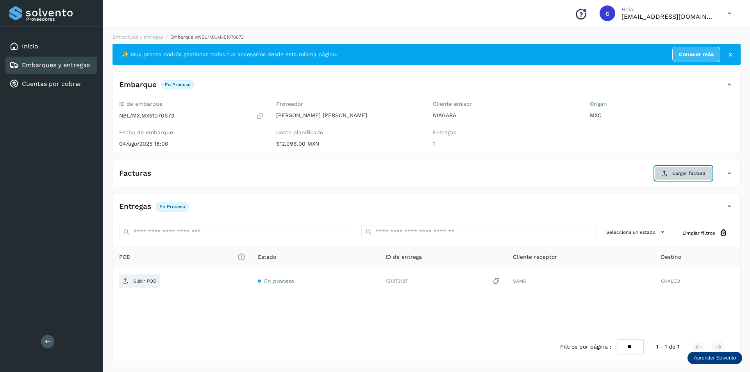
click at [659, 174] on button "Cargar factura" at bounding box center [682, 173] width 57 height 14
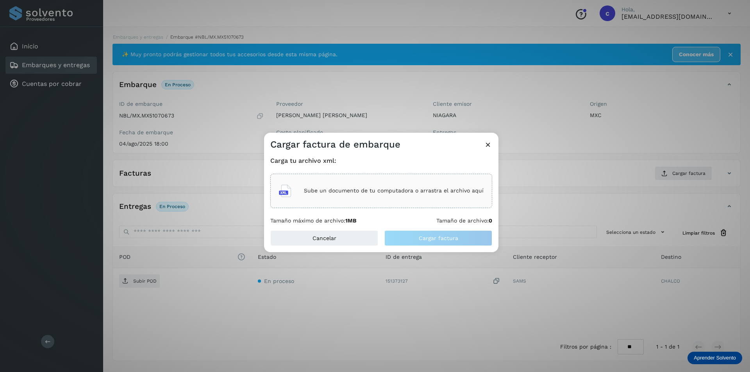
click at [475, 111] on div "Cargar factura de embarque Carga tu archivo xml: Sube un documento de tu comput…" at bounding box center [375, 186] width 750 height 372
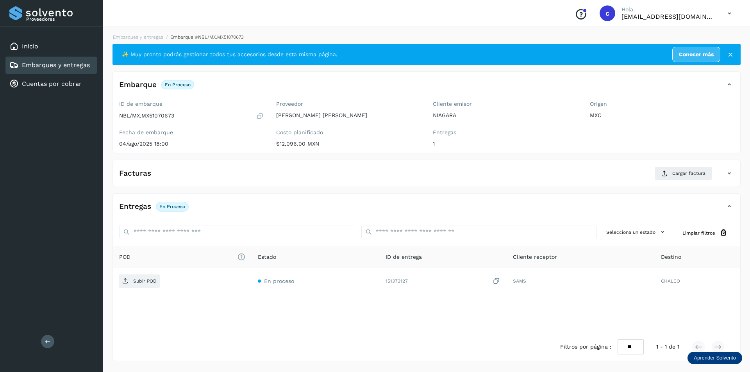
click at [32, 61] on div "Embarques y entregas" at bounding box center [49, 65] width 80 height 9
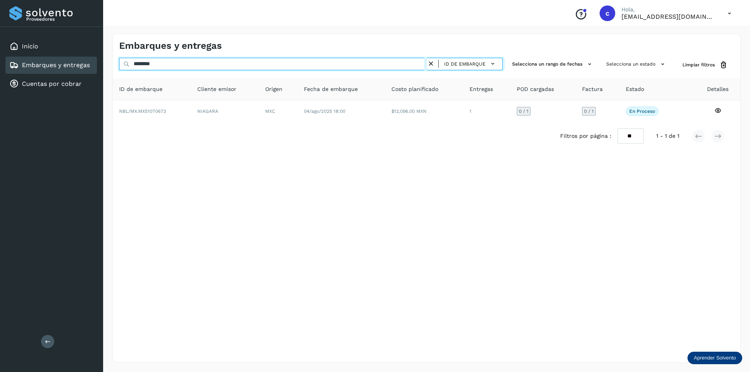
drag, startPoint x: 230, startPoint y: 62, endPoint x: 0, endPoint y: -34, distance: 248.8
click at [0, 0] on html "Proveedores Inicio Embarques y entregas Cuentas por cobrar Salir Conoce nuestro…" at bounding box center [375, 186] width 750 height 372
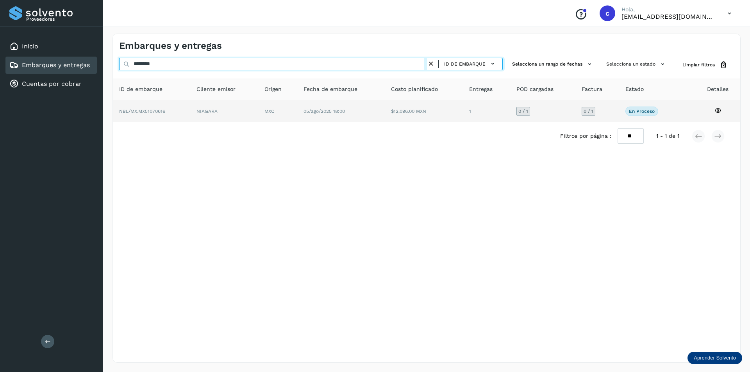
type input "********"
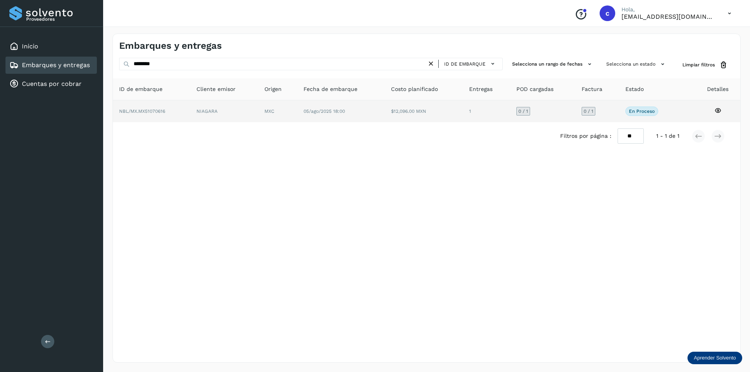
click at [258, 116] on td "NIAGARA" at bounding box center [277, 111] width 39 height 22
